Goal: Navigation & Orientation: Find specific page/section

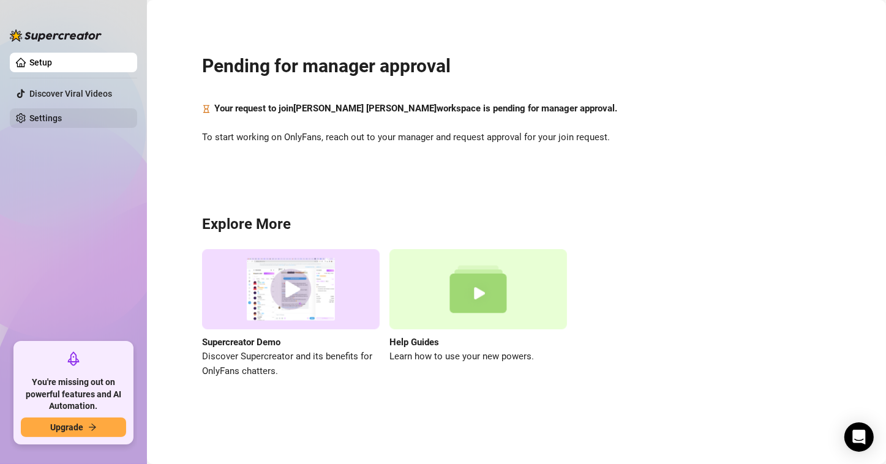
click at [62, 118] on link "Settings" at bounding box center [45, 118] width 32 height 10
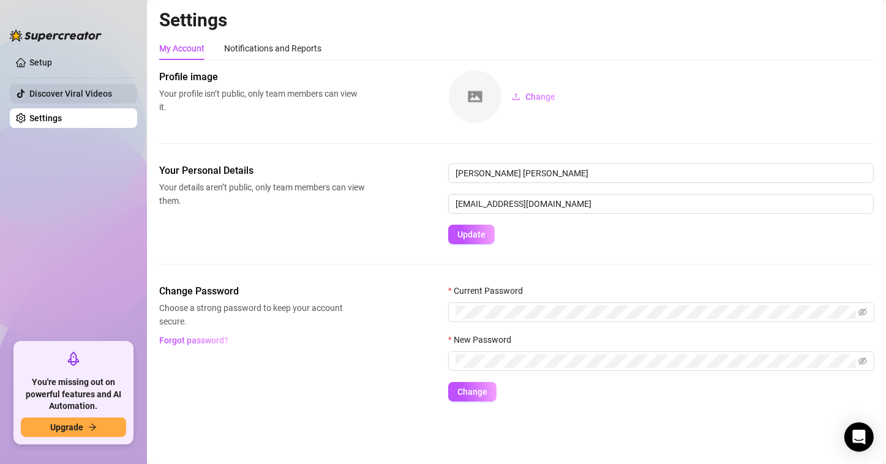
click at [86, 92] on link "Discover Viral Videos" at bounding box center [70, 94] width 83 height 10
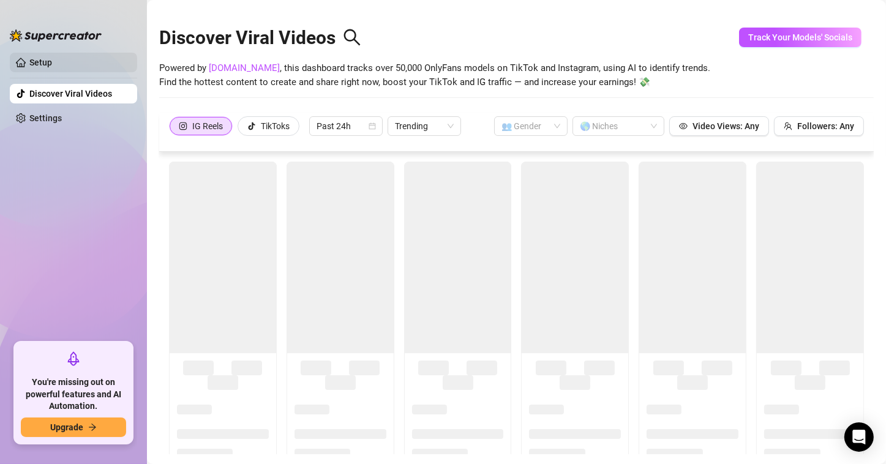
click at [52, 58] on link "Setup" at bounding box center [40, 63] width 23 height 10
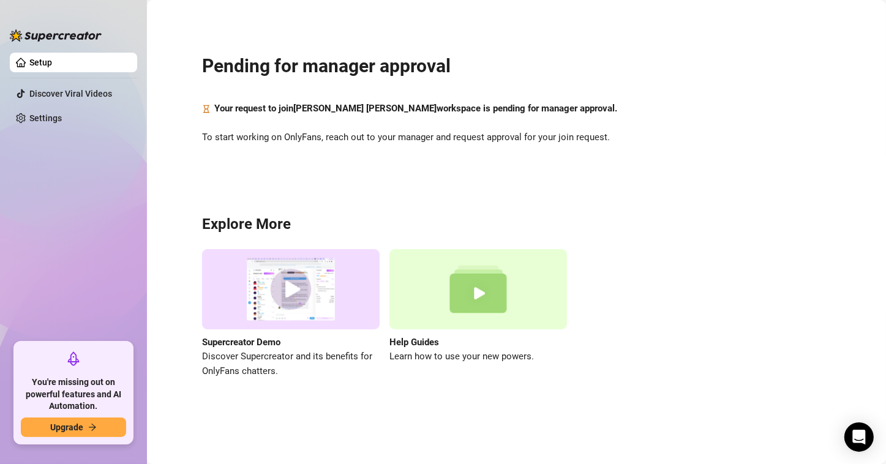
click at [72, 27] on div at bounding box center [56, 29] width 92 height 37
click at [48, 113] on link "Settings" at bounding box center [45, 118] width 32 height 10
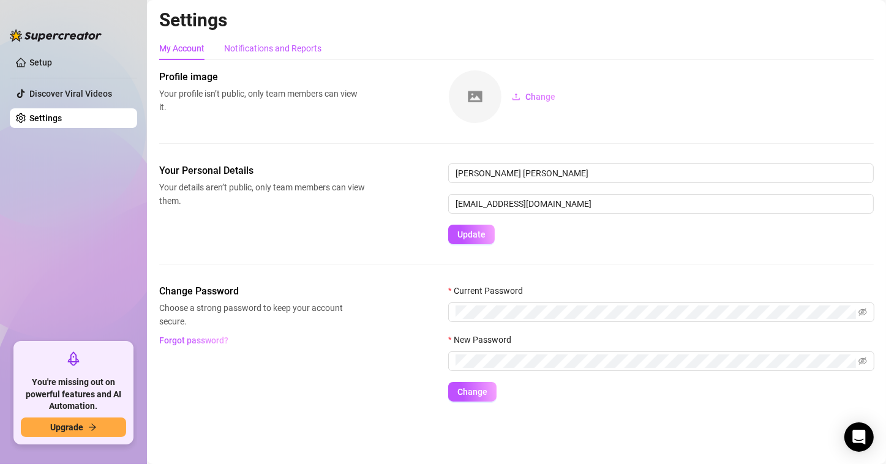
click at [277, 49] on div "Notifications and Reports" at bounding box center [272, 48] width 97 height 13
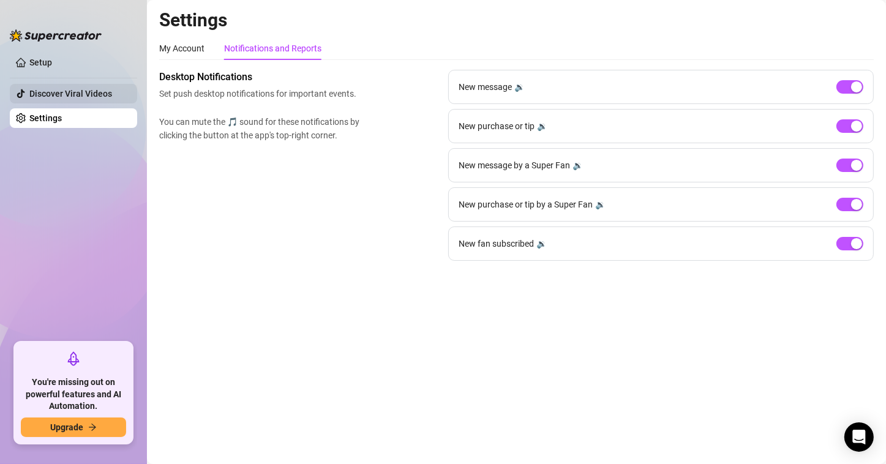
click at [41, 98] on link "Discover Viral Videos" at bounding box center [70, 94] width 83 height 10
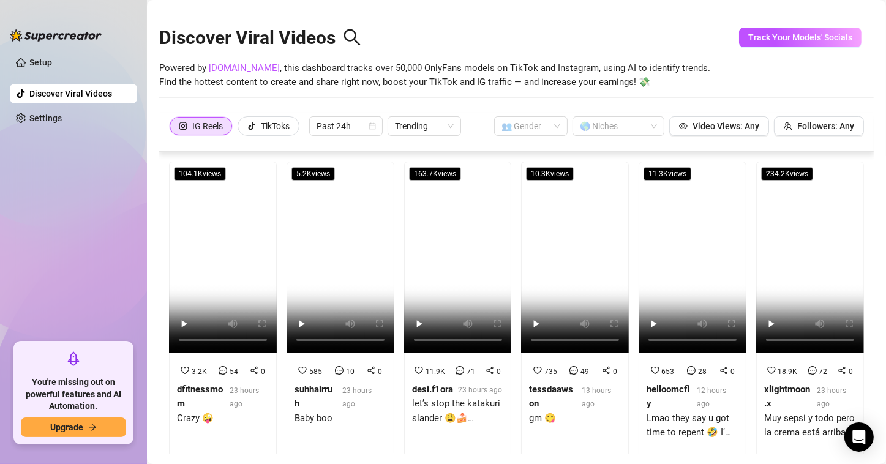
click at [56, 29] on div at bounding box center [56, 29] width 92 height 37
click at [48, 67] on link "Setup" at bounding box center [40, 63] width 23 height 10
